Goal: Task Accomplishment & Management: Use online tool/utility

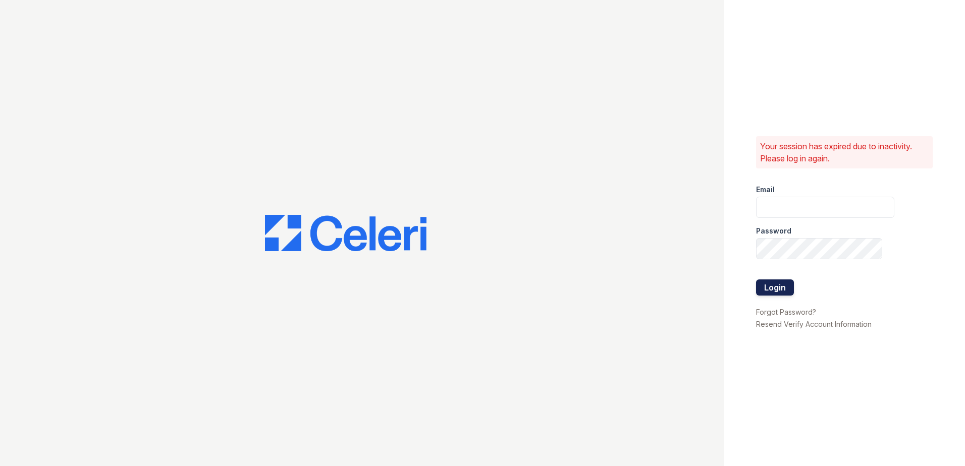
type input "arriverollingoaks@trinity-pm.com"
drag, startPoint x: 773, startPoint y: 283, endPoint x: 761, endPoint y: 279, distance: 13.3
click at [773, 284] on button "Login" at bounding box center [775, 288] width 38 height 16
